Goal: Task Accomplishment & Management: Manage account settings

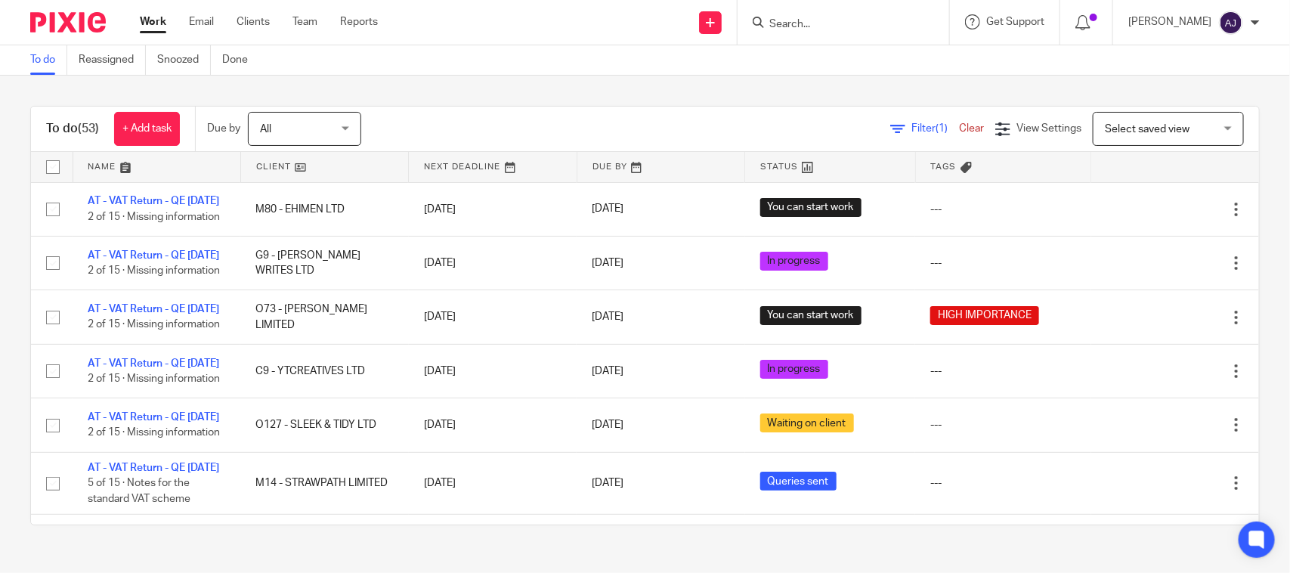
click at [495, 97] on div "To do (53) + Add task Due by All All Today Tomorrow This week Next week This mo…" at bounding box center [645, 316] width 1290 height 480
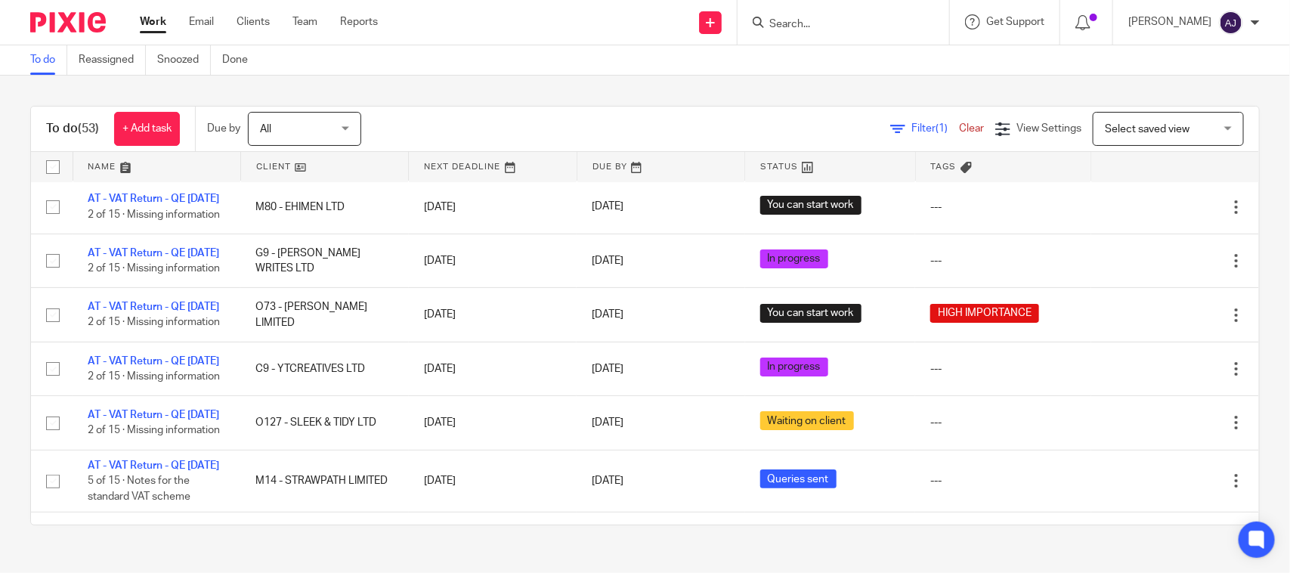
scroll to position [0, 0]
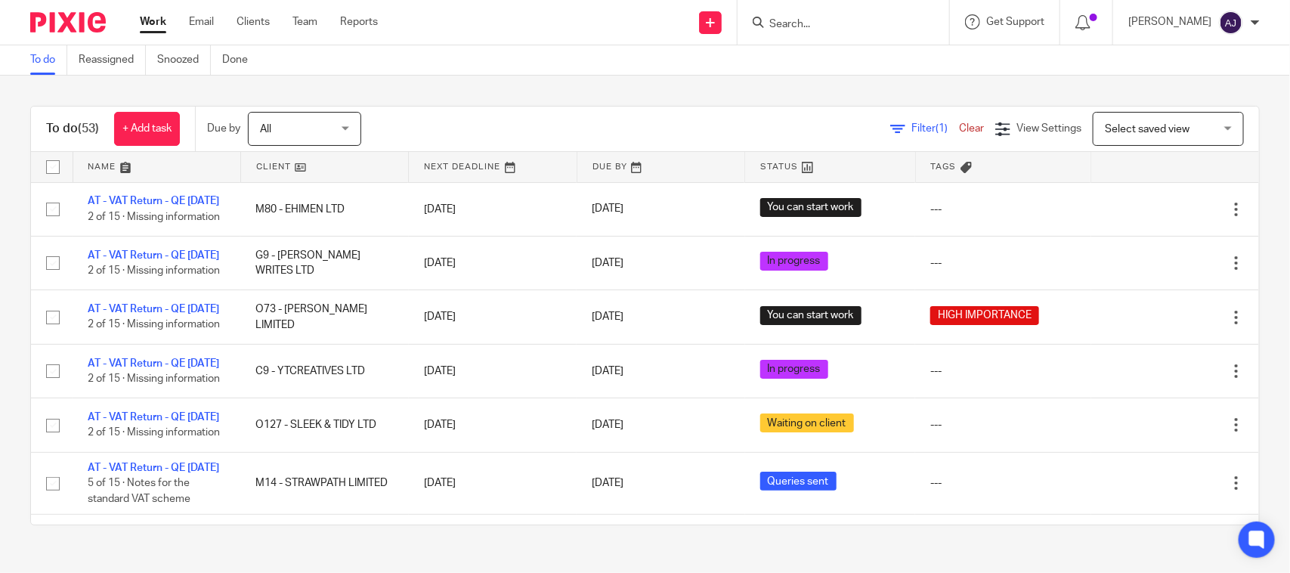
click at [704, 89] on div "To do (53) + Add task Due by All All Today Tomorrow This week Next week This mo…" at bounding box center [645, 316] width 1290 height 480
click at [567, 94] on div "To do (53) + Add task Due by All All Today Tomorrow This week Next week This mo…" at bounding box center [645, 316] width 1290 height 480
click at [564, 83] on div "To do (53) + Add task Due by All All Today Tomorrow This week Next week This mo…" at bounding box center [645, 316] width 1290 height 480
click at [370, 84] on div "To do (53) + Add task Due by All All Today Tomorrow This week Next week This mo…" at bounding box center [645, 316] width 1290 height 480
click at [648, 96] on div "To do (53) + Add task Due by All All Today Tomorrow This week Next week This mo…" at bounding box center [645, 316] width 1290 height 480
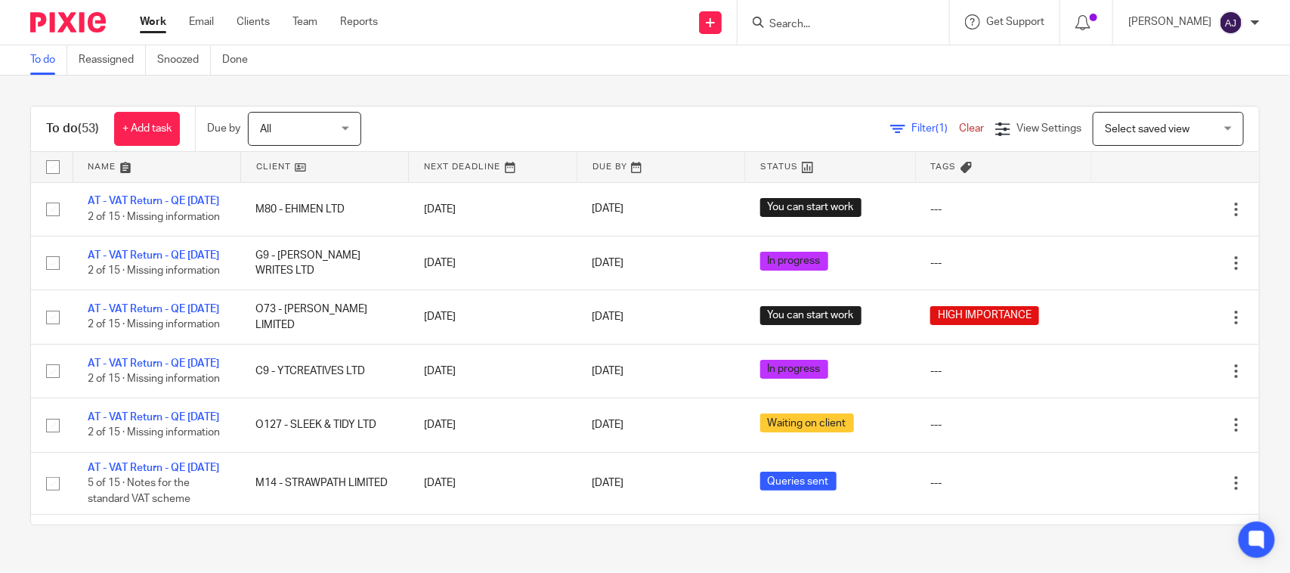
click at [451, 92] on div "To do (53) + Add task Due by All All Today Tomorrow This week Next week This mo…" at bounding box center [645, 316] width 1290 height 480
click at [646, 76] on div "To do (53) + Add task Due by All All Today Tomorrow This week Next week This mo…" at bounding box center [645, 316] width 1290 height 480
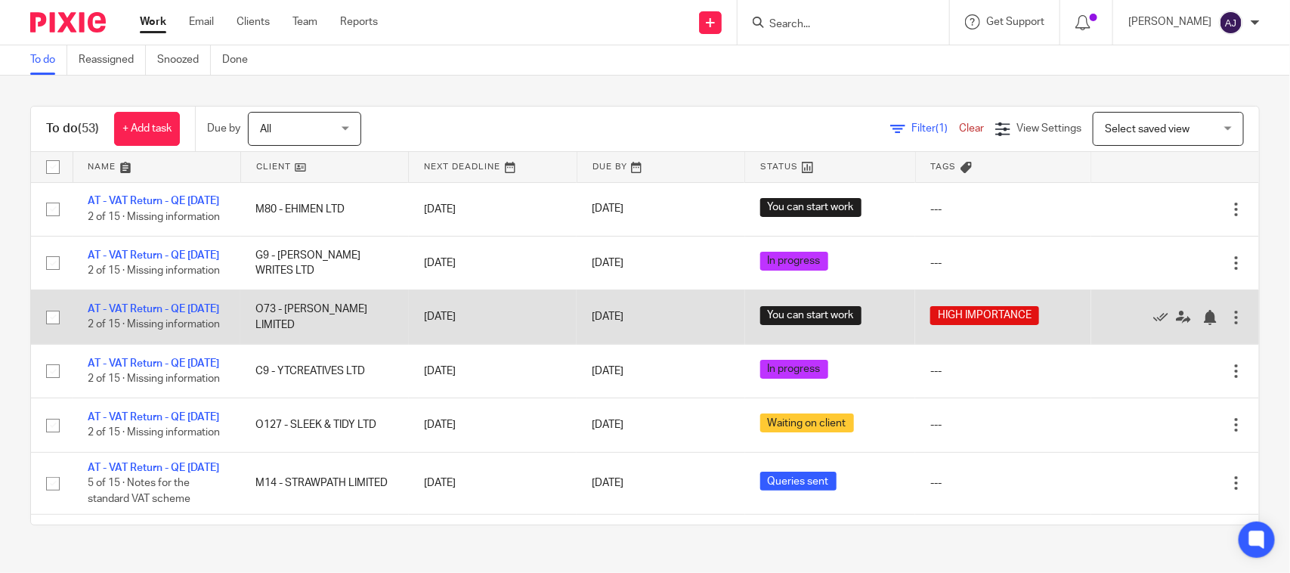
click at [119, 344] on td "AT - VAT Return - QE 31-07-2025 2 of 15 · Missing information" at bounding box center [157, 317] width 168 height 54
click at [117, 314] on link "AT - VAT Return - QE [DATE]" at bounding box center [153, 309] width 131 height 11
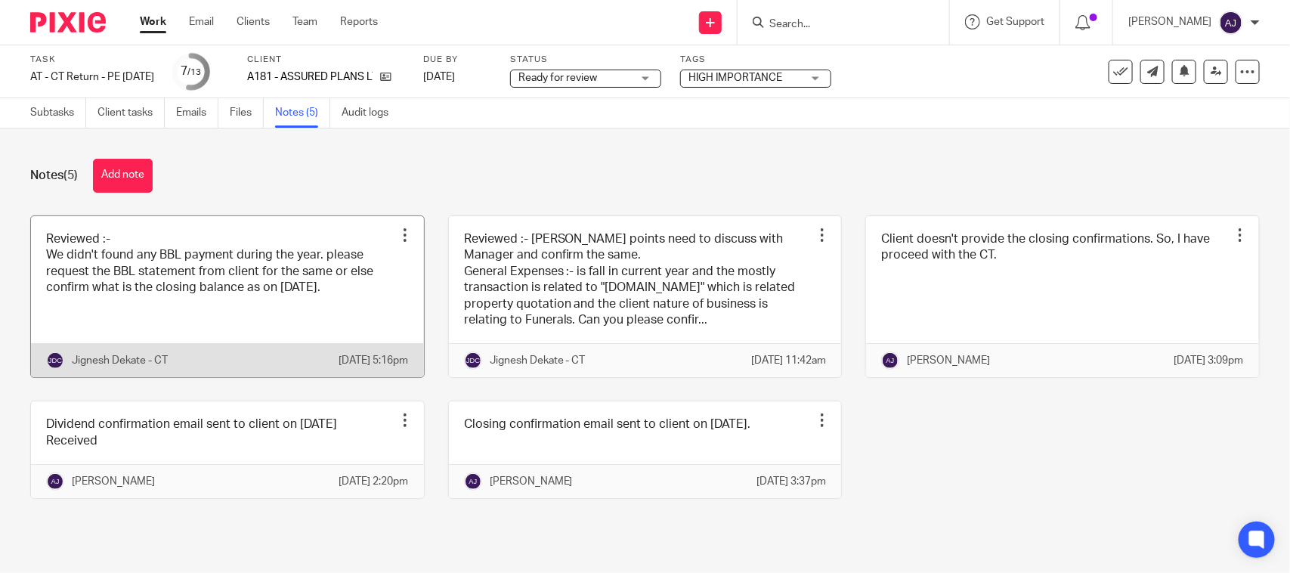
click at [175, 317] on link at bounding box center [227, 297] width 393 height 162
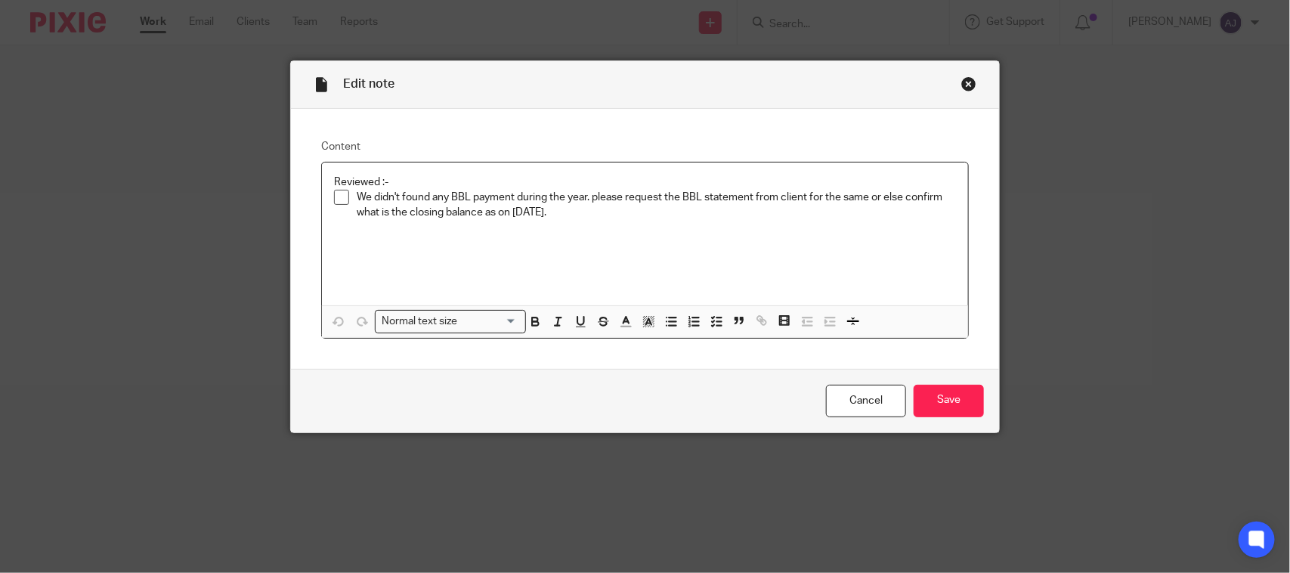
click at [961, 84] on div "Close this dialog window" at bounding box center [968, 83] width 15 height 15
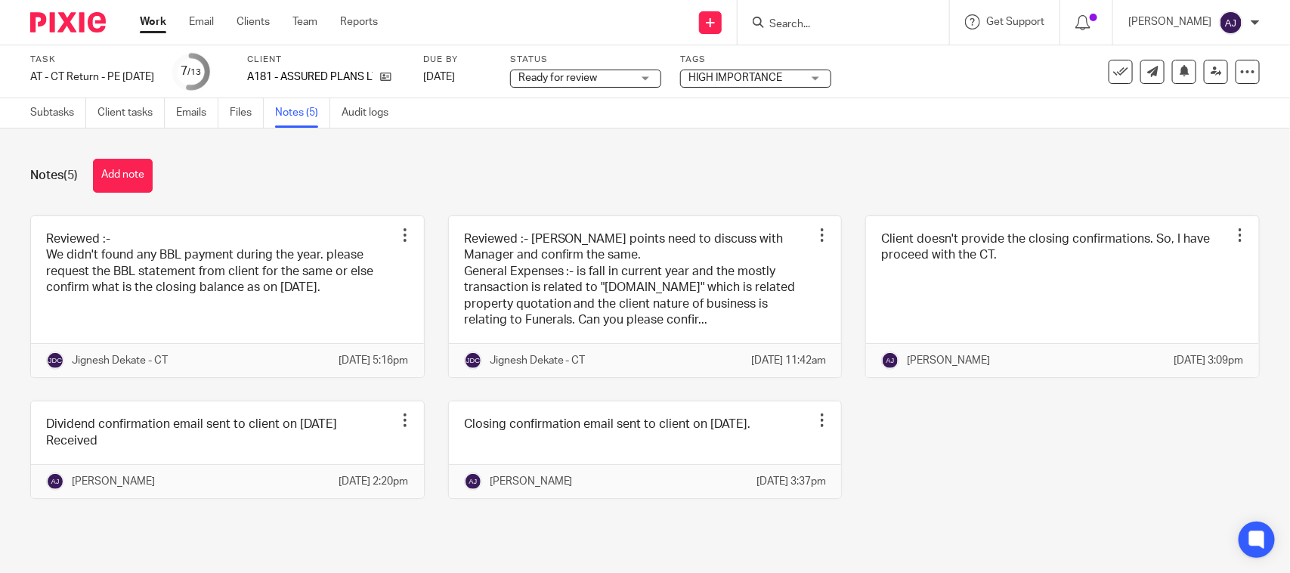
click at [878, 131] on div "Notes (5) Add note Reviewed :- We didn't found any BBL payment during the year.…" at bounding box center [645, 339] width 1290 height 423
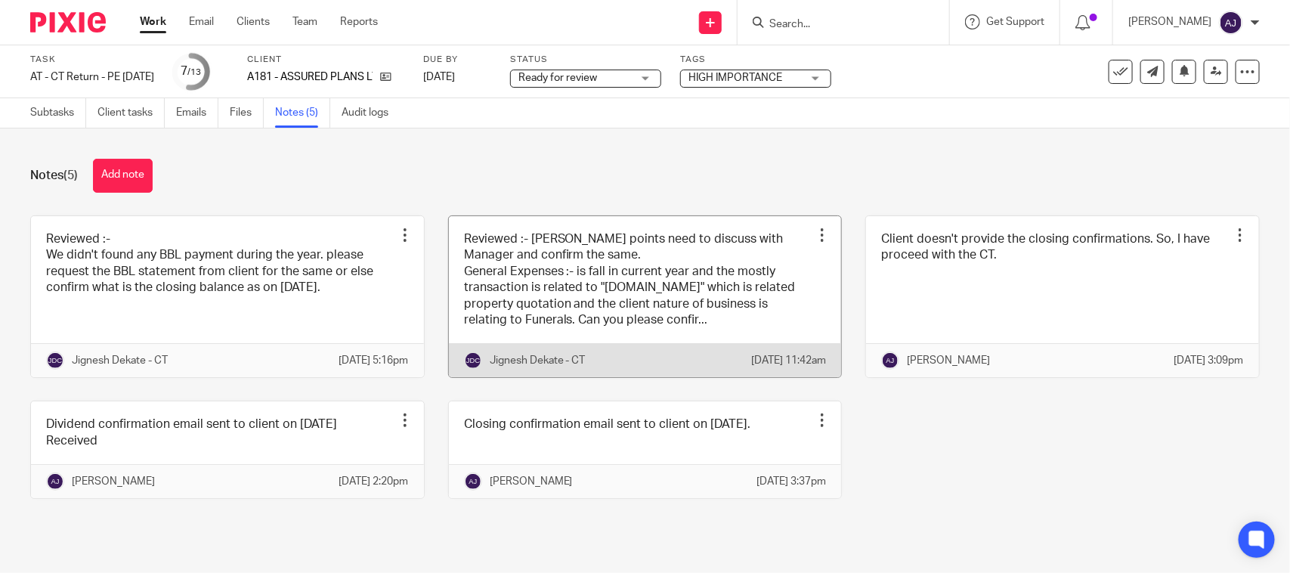
click at [666, 298] on link at bounding box center [645, 297] width 393 height 162
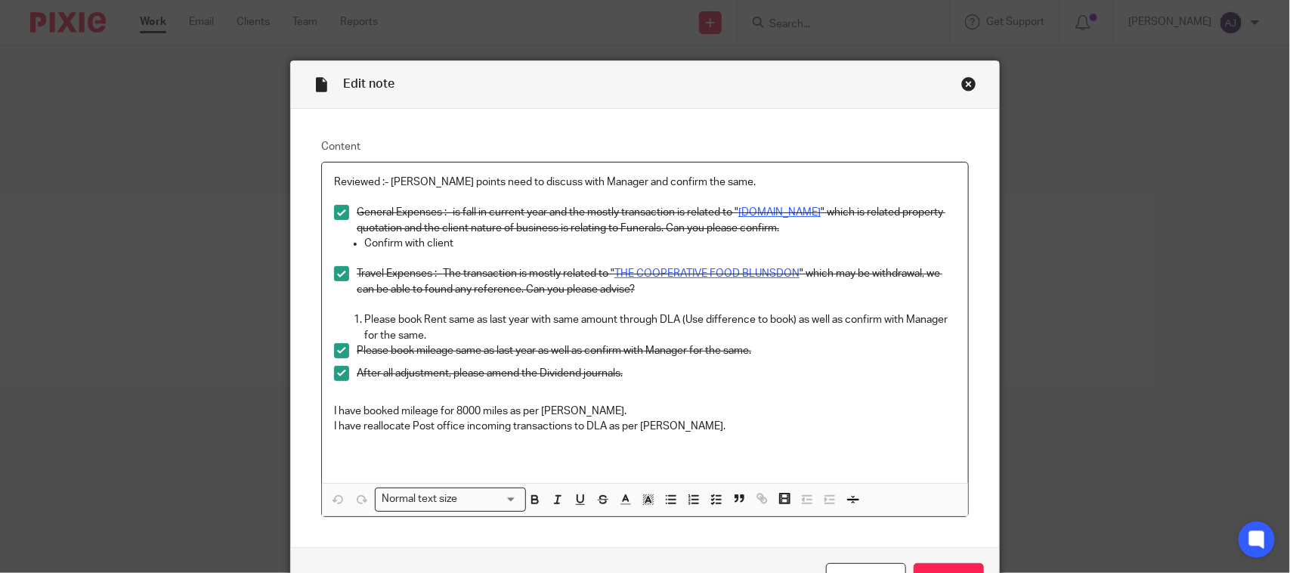
click at [966, 83] on div "Close this dialog window" at bounding box center [968, 83] width 15 height 15
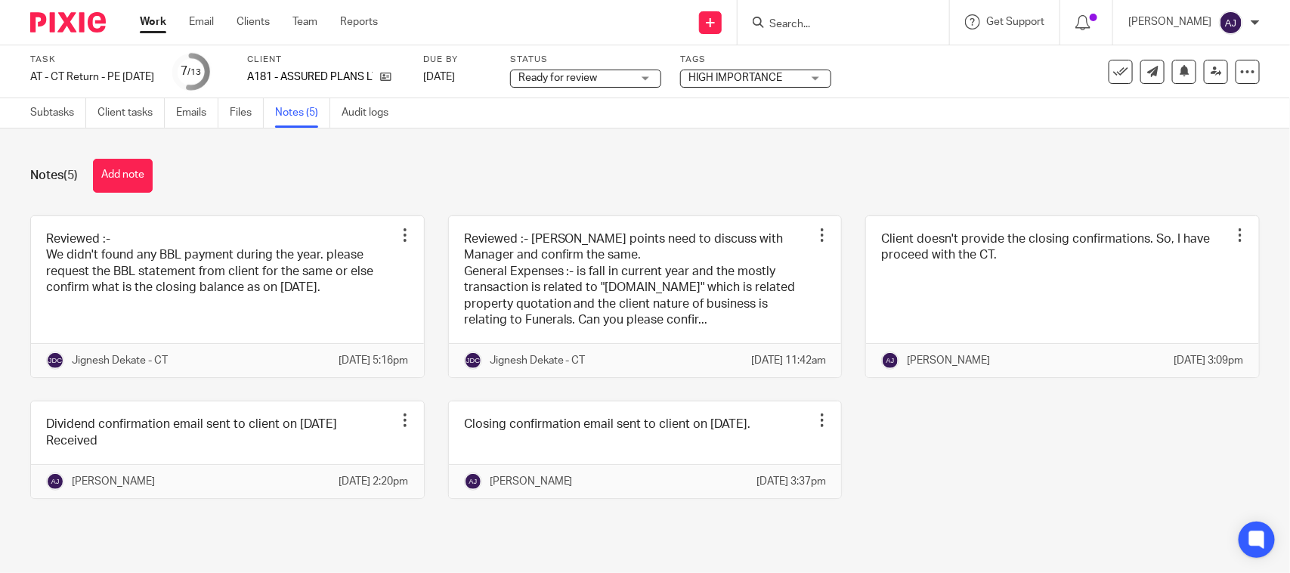
click at [943, 137] on div "Notes (5) Add note Reviewed :- We didn't found any BBL payment during the year.…" at bounding box center [645, 339] width 1290 height 423
click at [589, 172] on div "Notes (5) Add note" at bounding box center [644, 176] width 1229 height 34
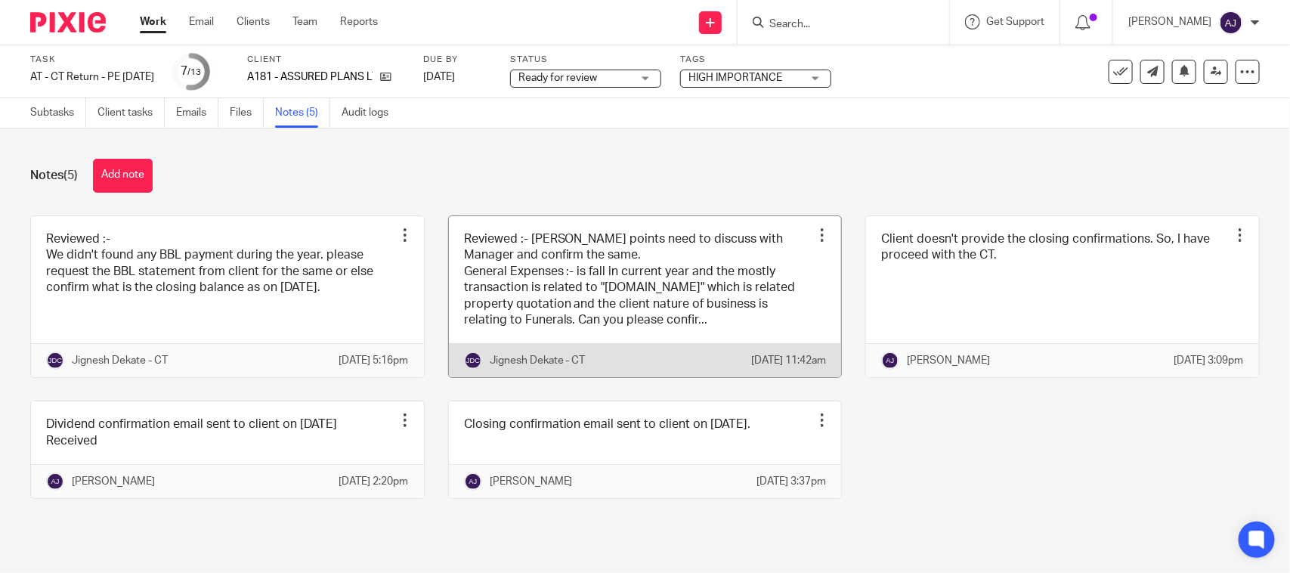
scroll to position [12, 0]
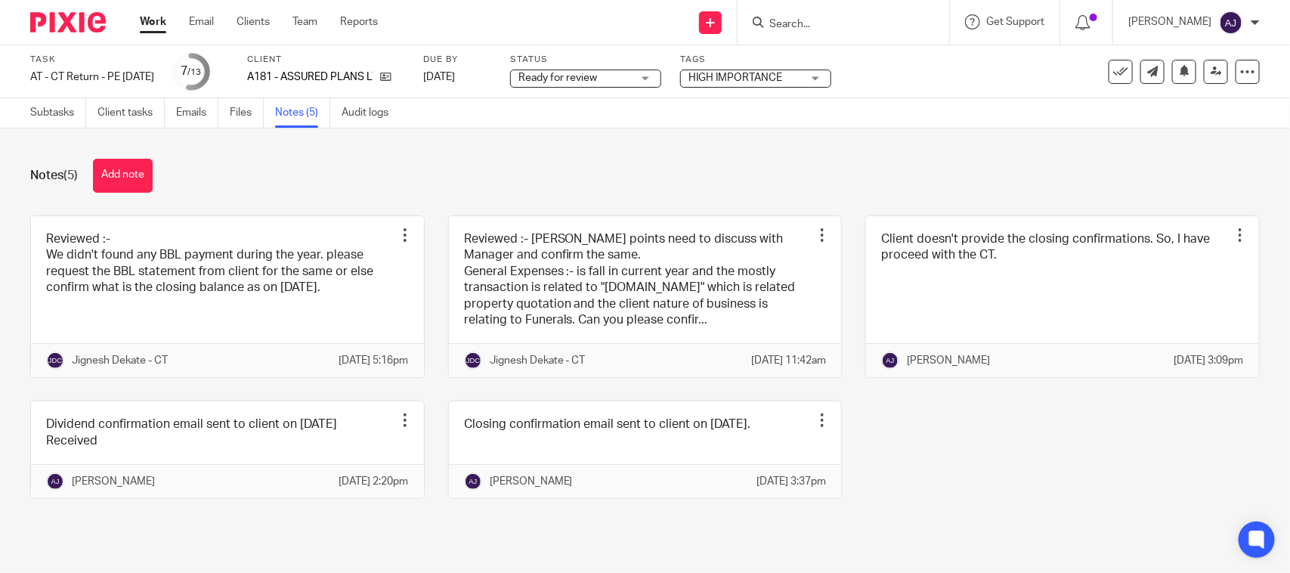
drag, startPoint x: 1100, startPoint y: 439, endPoint x: 1112, endPoint y: 469, distance: 32.6
click at [1112, 469] on div "Reviewed :- We didn't found any BBL payment during the year. please request the…" at bounding box center [633, 368] width 1253 height 307
click at [1112, 471] on div "Reviewed :- We didn't found any BBL payment during the year. please request the…" at bounding box center [633, 368] width 1253 height 307
click at [391, 159] on div "Notes (5) Add note" at bounding box center [644, 176] width 1229 height 34
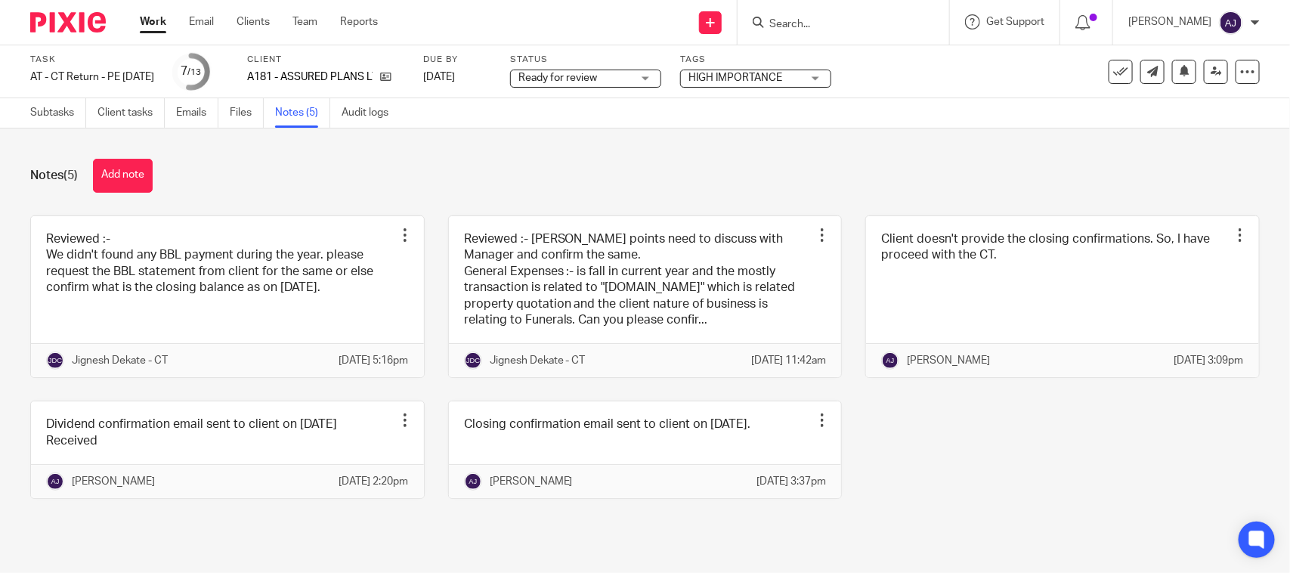
click at [816, 163] on div "Notes (5) Add note" at bounding box center [644, 176] width 1229 height 34
click at [488, 170] on div "Notes (5) Add note" at bounding box center [644, 176] width 1229 height 34
click at [484, 168] on div "Notes (5) Add note" at bounding box center [644, 176] width 1229 height 34
click at [632, 160] on div "Notes (5) Add note" at bounding box center [644, 176] width 1229 height 34
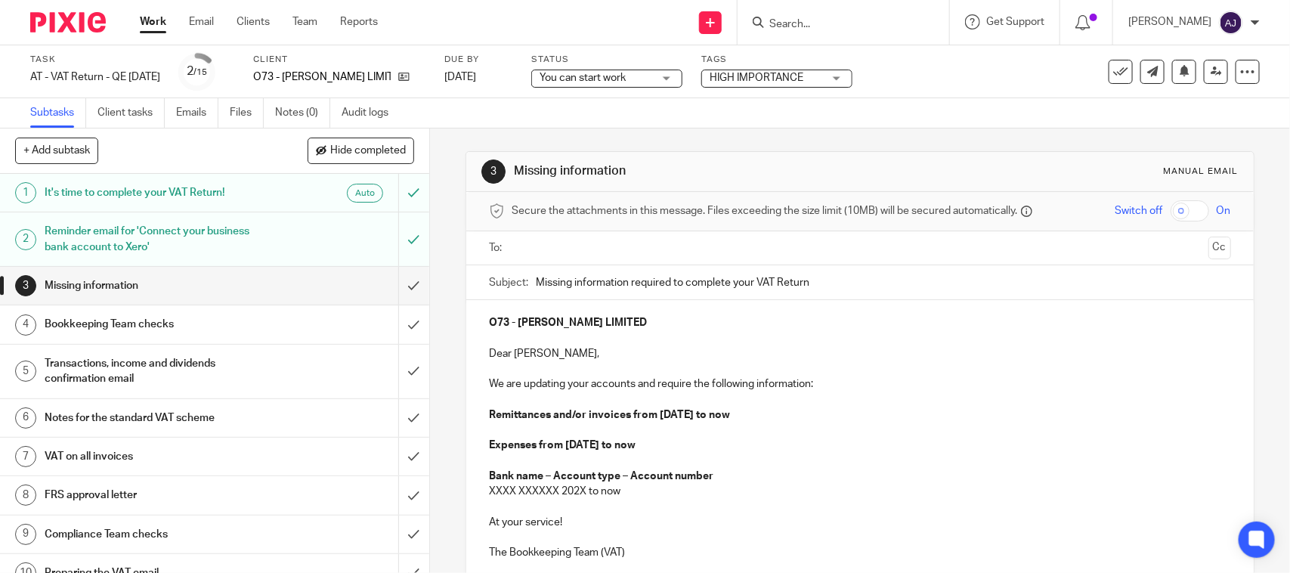
click at [626, 79] on span "You can start work" at bounding box center [582, 78] width 86 height 11
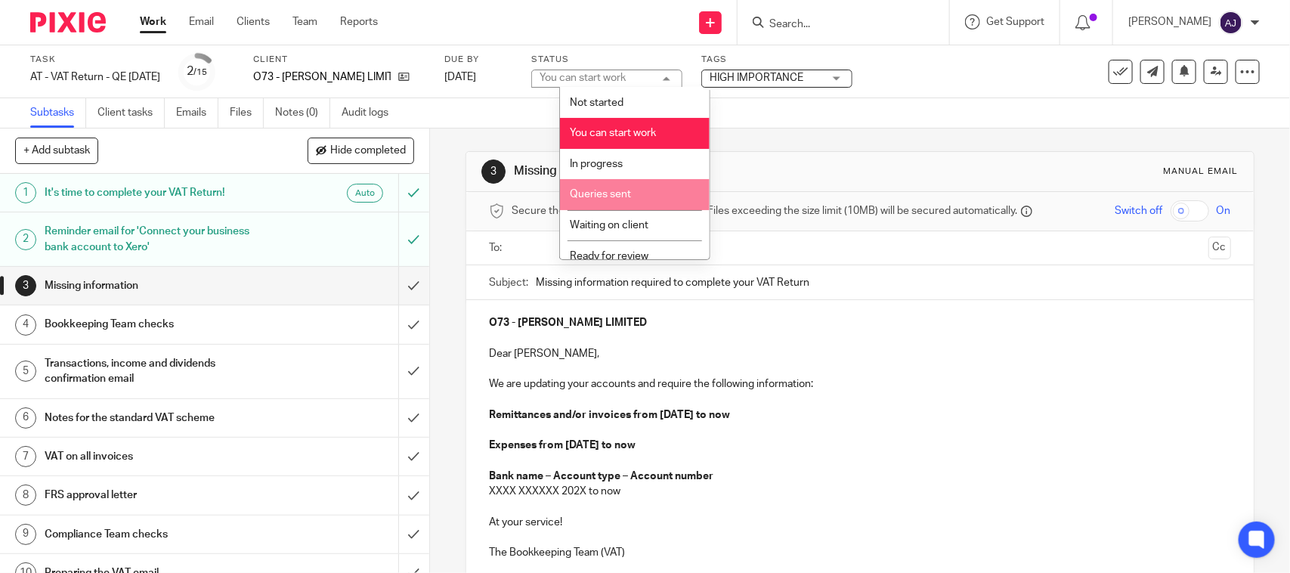
click at [606, 164] on span "In progress" at bounding box center [596, 164] width 53 height 11
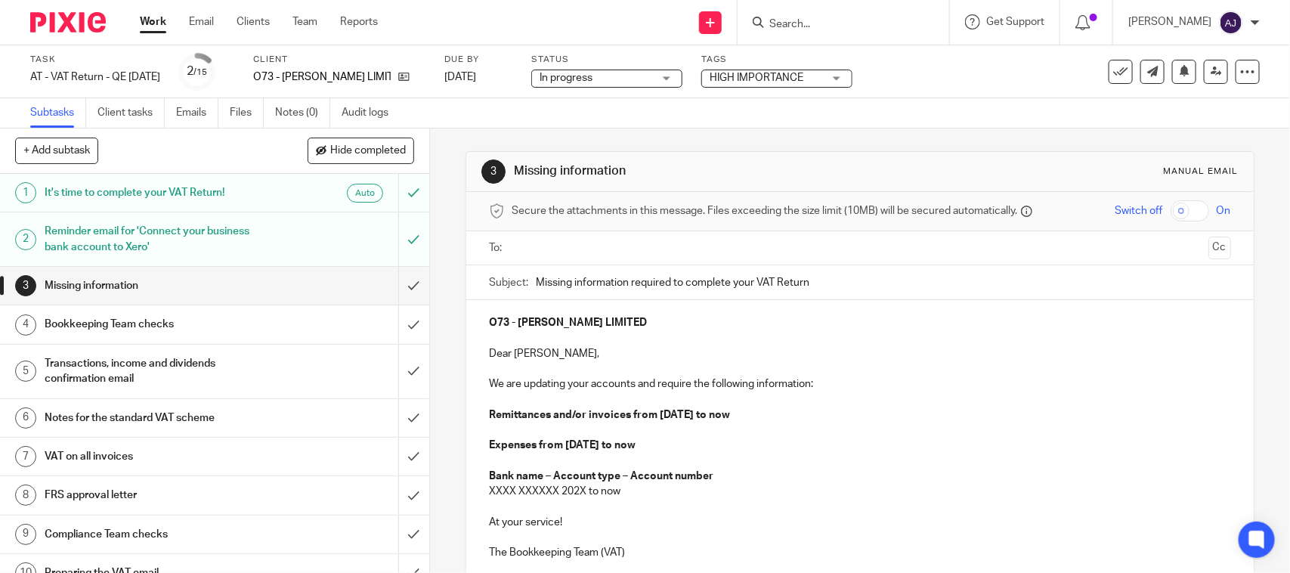
click at [684, 114] on div "Subtasks Client tasks Emails Files Notes (0) Audit logs" at bounding box center [645, 113] width 1290 height 30
click at [586, 131] on div "3 Missing information Manual email Secure the attachments in this message. File…" at bounding box center [859, 417] width 788 height 579
click at [796, 144] on div "3 Missing information Manual email Secure the attachments in this message. File…" at bounding box center [859, 417] width 788 height 579
click at [519, 136] on div "3 Missing information Manual email Secure the attachments in this message. File…" at bounding box center [859, 417] width 788 height 579
click at [504, 103] on div "Subtasks Client tasks Emails Files Notes (0) Audit logs" at bounding box center [645, 113] width 1290 height 30
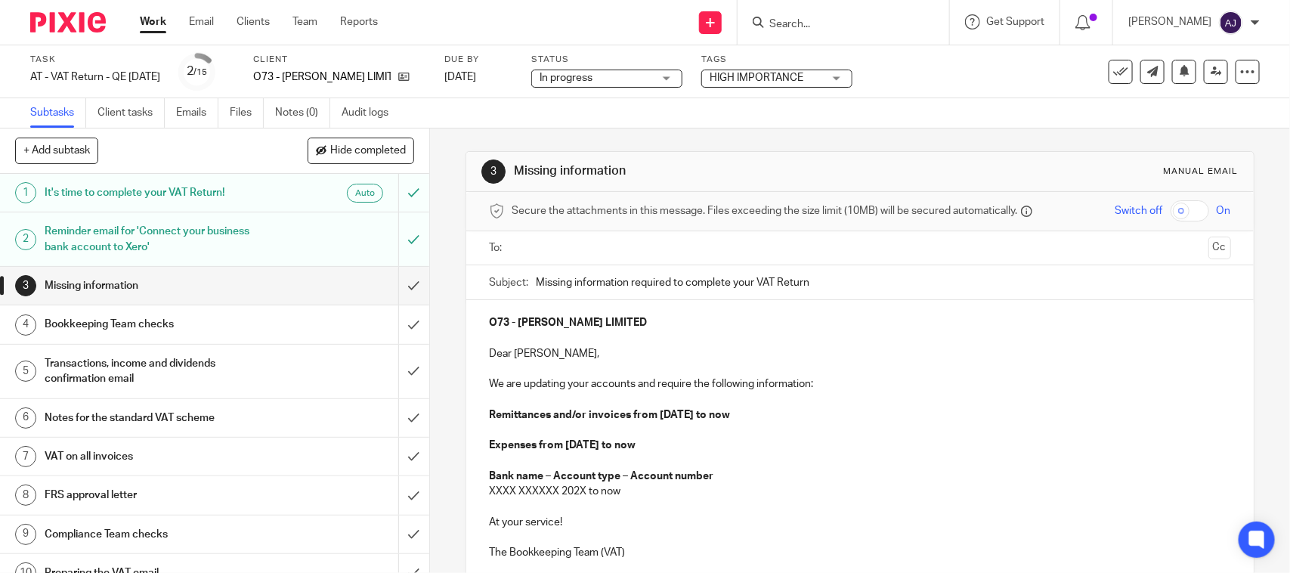
scroll to position [136, 0]
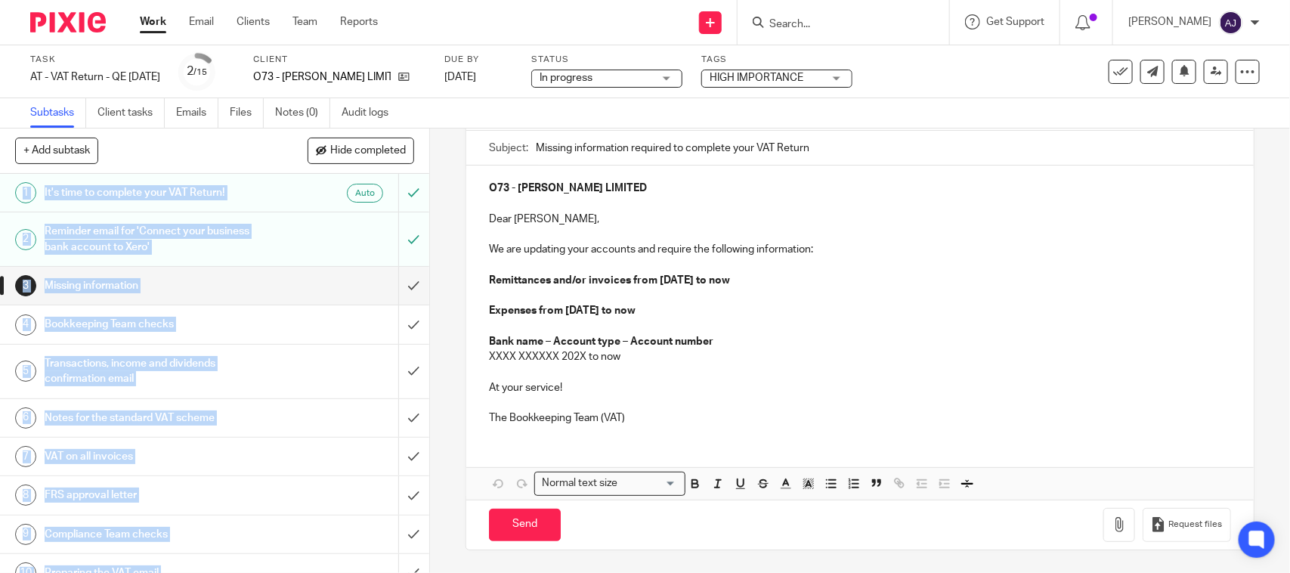
drag, startPoint x: 438, startPoint y: 138, endPoint x: 772, endPoint y: 76, distance: 339.8
click at [772, 76] on main "Task AT - VAT Return - QE 31-07-2025 Save AT - VAT Return - QE 31-07-2025 2 /15…" at bounding box center [645, 286] width 1290 height 573
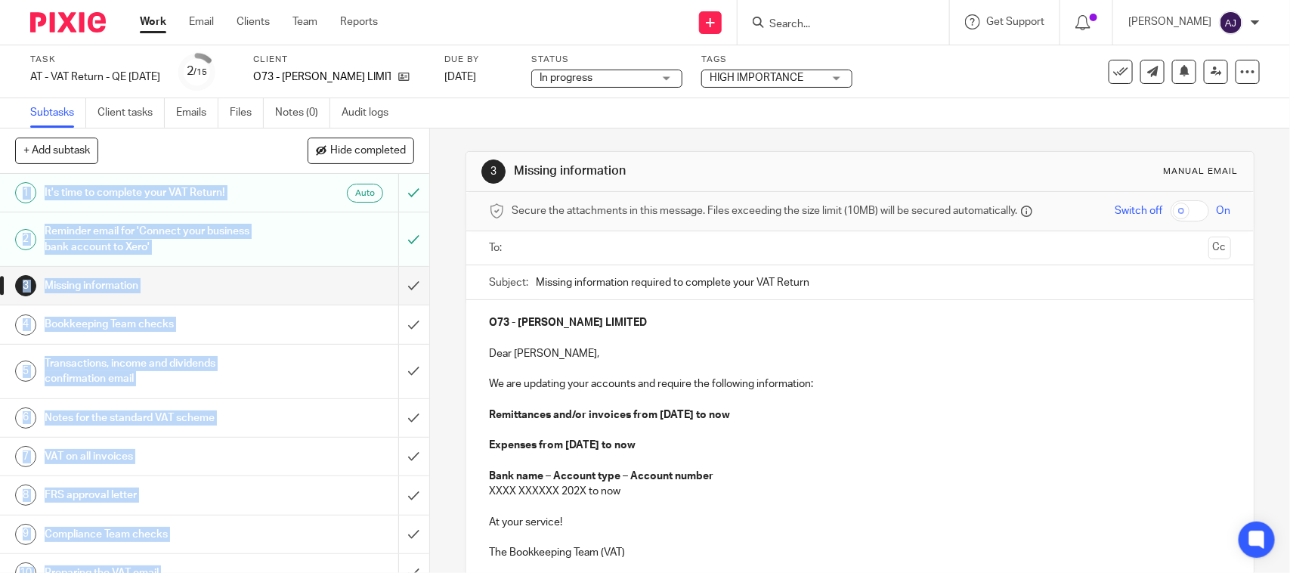
click at [832, 125] on div "Subtasks Client tasks Emails Files Notes (0) Audit logs" at bounding box center [645, 113] width 1290 height 30
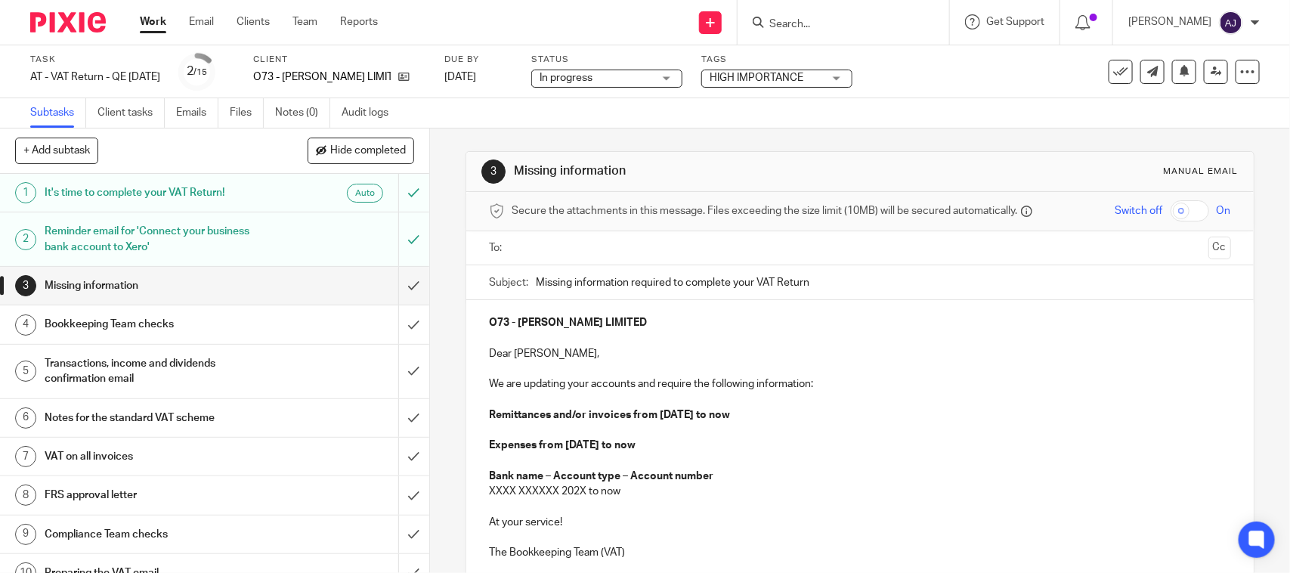
click at [587, 134] on div "3 Missing information Manual email Secure the attachments in this message. File…" at bounding box center [859, 417] width 788 height 579
click at [654, 119] on div "Subtasks Client tasks Emails Files Notes (0) Audit logs" at bounding box center [645, 113] width 1290 height 30
click at [582, 129] on div "3 Missing information Manual email Secure the attachments in this message. File…" at bounding box center [859, 417] width 788 height 579
click at [569, 122] on div "Subtasks Client tasks Emails Files Notes (0) Audit logs" at bounding box center [645, 113] width 1290 height 30
click at [997, 140] on div "3 Missing information Manual email Secure the attachments in this message. File…" at bounding box center [859, 417] width 788 height 579
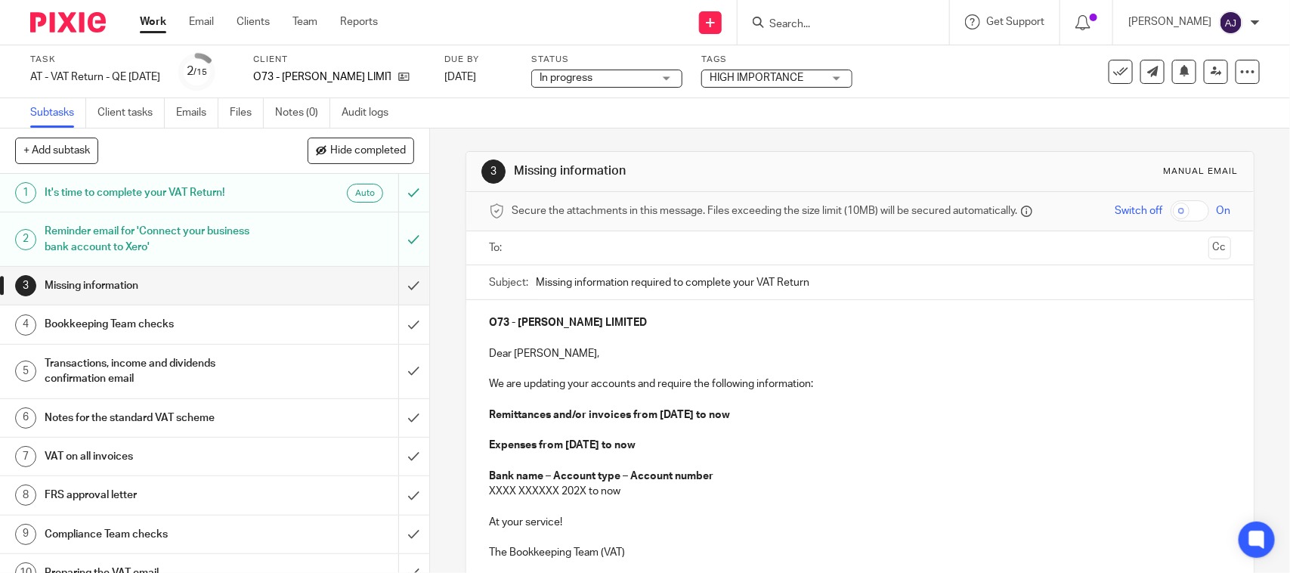
click at [878, 144] on div "3 Missing information Manual email Secure the attachments in this message. File…" at bounding box center [859, 417] width 788 height 579
click at [410, 76] on icon at bounding box center [403, 76] width 11 height 11
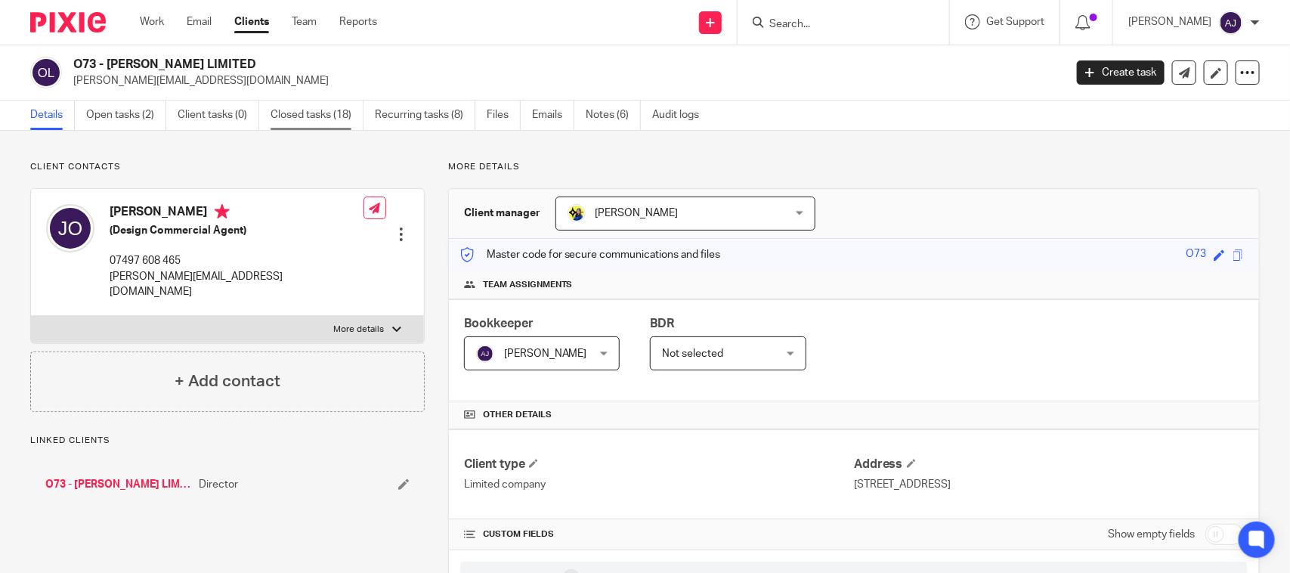
click at [310, 122] on link "Closed tasks (18)" at bounding box center [317, 114] width 93 height 29
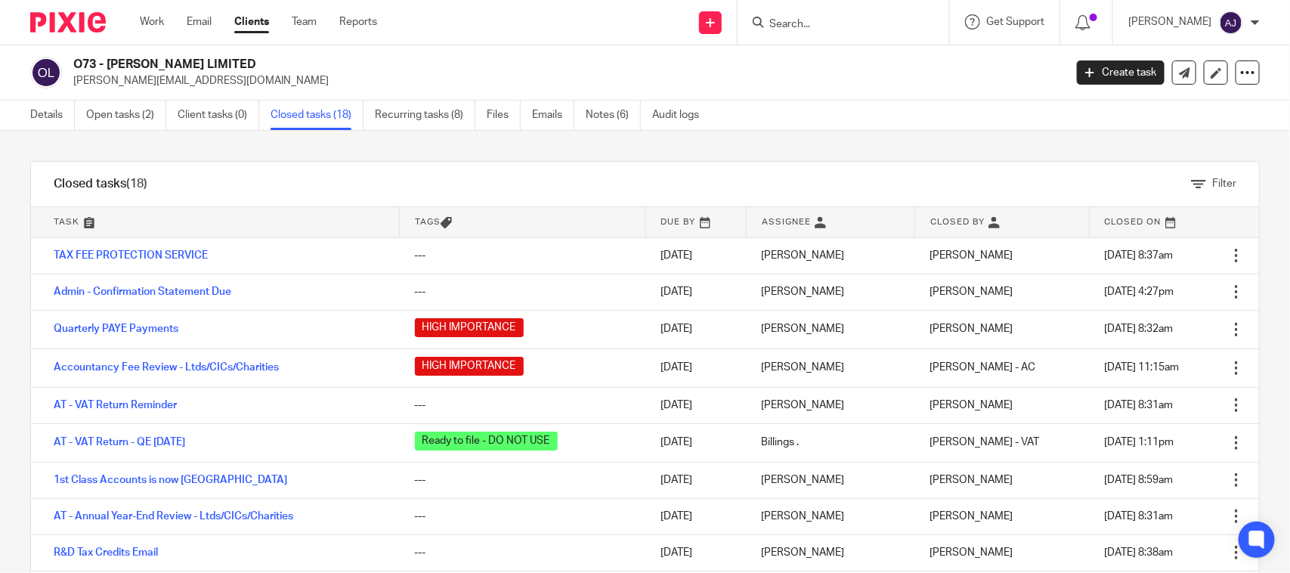
click at [539, 166] on div "Filter" at bounding box center [714, 184] width 1089 height 45
click at [122, 117] on link "Open tasks (2)" at bounding box center [126, 114] width 80 height 29
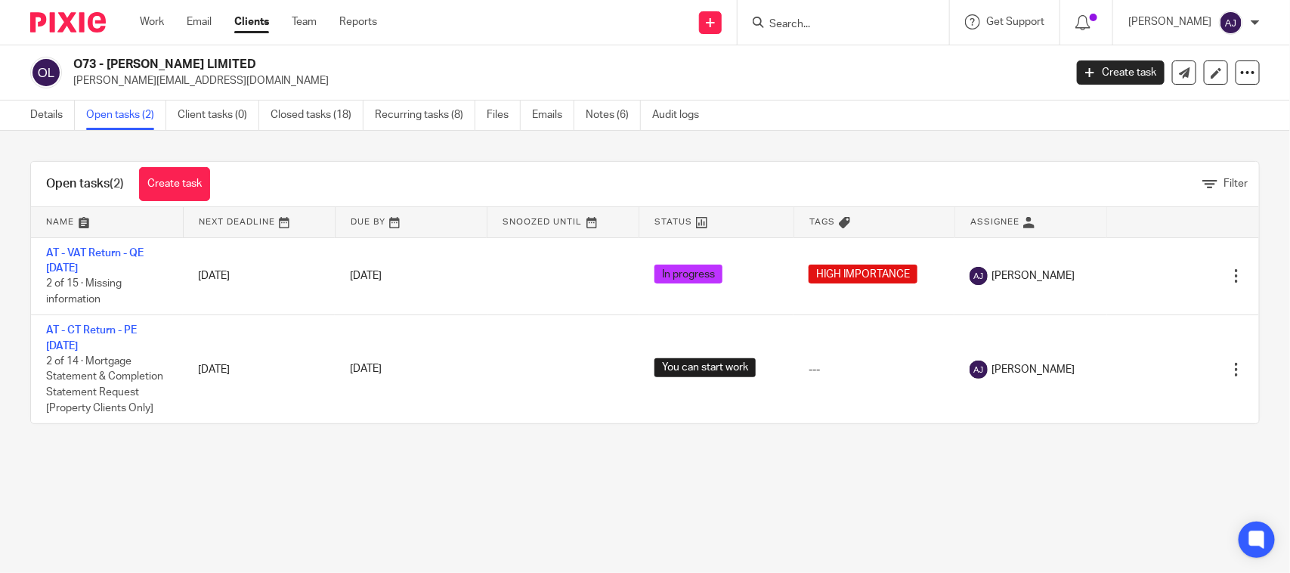
click at [543, 477] on main "O73 - [PERSON_NAME] LIMITED [PERSON_NAME][EMAIL_ADDRESS][DOMAIN_NAME] Create ta…" at bounding box center [645, 286] width 1290 height 573
click at [240, 454] on main "O73 - [PERSON_NAME] LIMITED [PERSON_NAME][EMAIL_ADDRESS][DOMAIN_NAME] Create ta…" at bounding box center [645, 286] width 1290 height 573
click at [542, 462] on main "O73 - [PERSON_NAME] LIMITED [PERSON_NAME][EMAIL_ADDRESS][DOMAIN_NAME] Create ta…" at bounding box center [645, 286] width 1290 height 573
